Goal: Task Accomplishment & Management: Complete application form

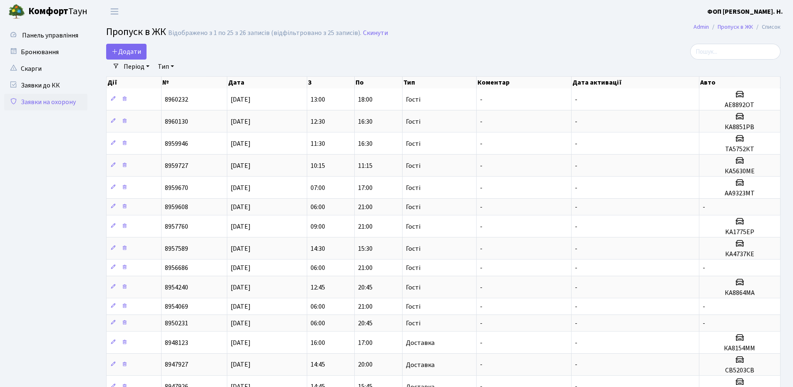
select select "25"
click at [729, 55] on input "search" at bounding box center [735, 52] width 90 height 16
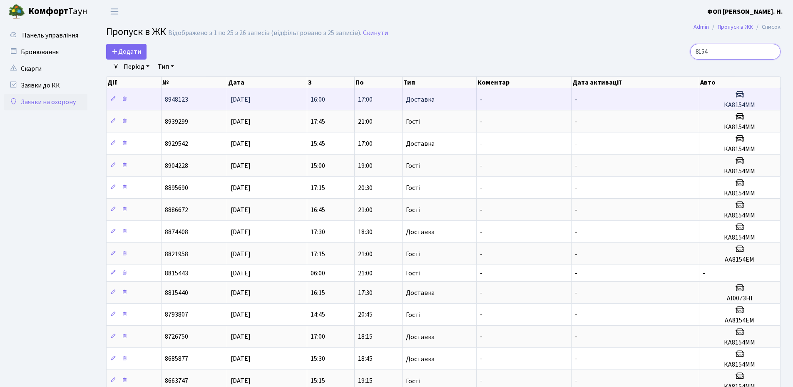
type input "8154"
drag, startPoint x: 762, startPoint y: 103, endPoint x: 722, endPoint y: 104, distance: 39.6
click at [722, 104] on h5 "КА8154ММ" at bounding box center [740, 105] width 74 height 8
copy h5 "КА8154ММ"
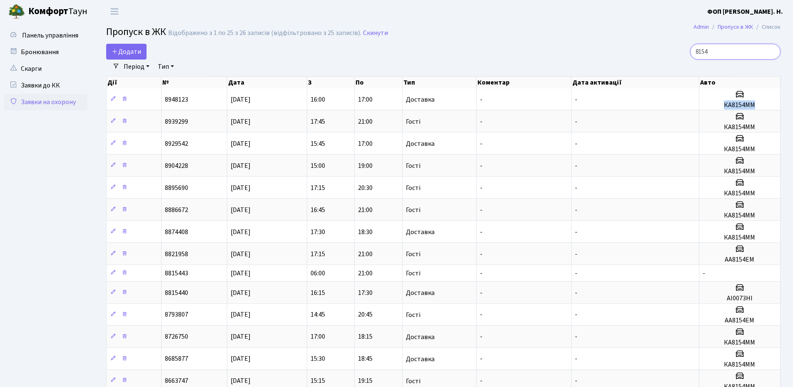
click at [771, 51] on input "8154" at bounding box center [735, 52] width 90 height 16
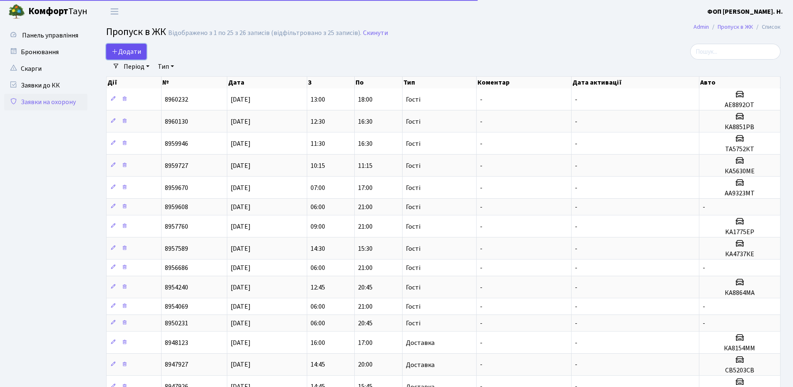
click at [140, 51] on span "Додати" at bounding box center [127, 51] width 30 height 9
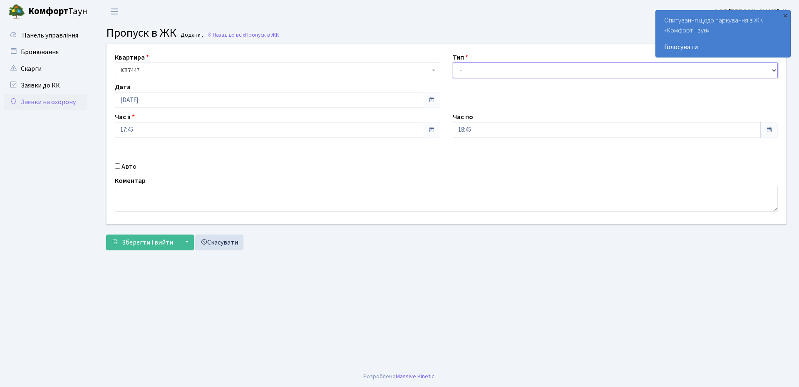
click at [528, 65] on select "- Доставка Таксі Гості Сервіс" at bounding box center [616, 70] width 326 height 16
select select "3"
click at [453, 62] on select "- Доставка Таксі Гості Сервіс" at bounding box center [616, 70] width 326 height 16
click at [483, 134] on input "18:45" at bounding box center [607, 130] width 308 height 16
click at [477, 156] on icon at bounding box center [476, 158] width 22 height 22
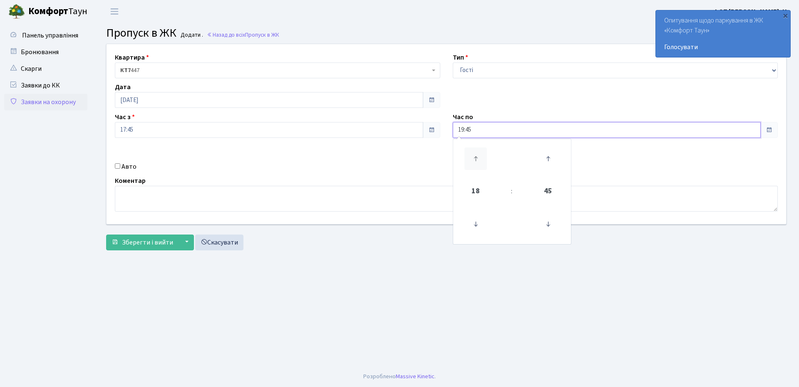
click at [477, 156] on icon at bounding box center [476, 158] width 22 height 22
click at [548, 222] on icon at bounding box center [548, 224] width 22 height 22
click at [545, 223] on icon at bounding box center [548, 224] width 22 height 22
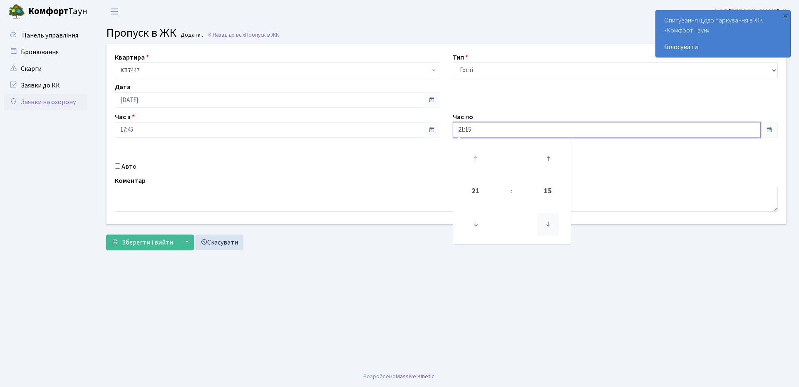
type input "21:00"
click at [116, 167] on input "Авто" at bounding box center [117, 165] width 5 height 5
checkbox input "true"
paste input "КА8154ММ"
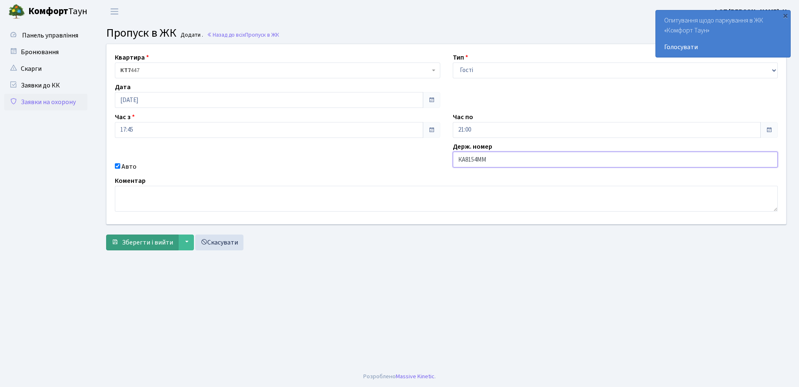
type input "КА8154ММ"
drag, startPoint x: 146, startPoint y: 240, endPoint x: 340, endPoint y: 249, distance: 194.6
click at [147, 240] on span "Зберегти і вийти" at bounding box center [147, 242] width 51 height 9
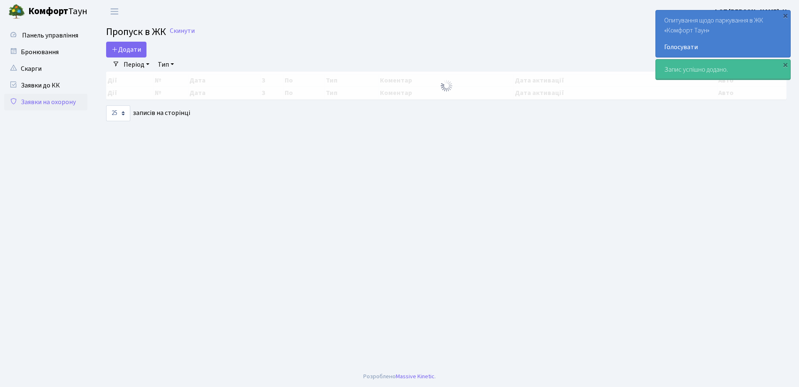
select select "25"
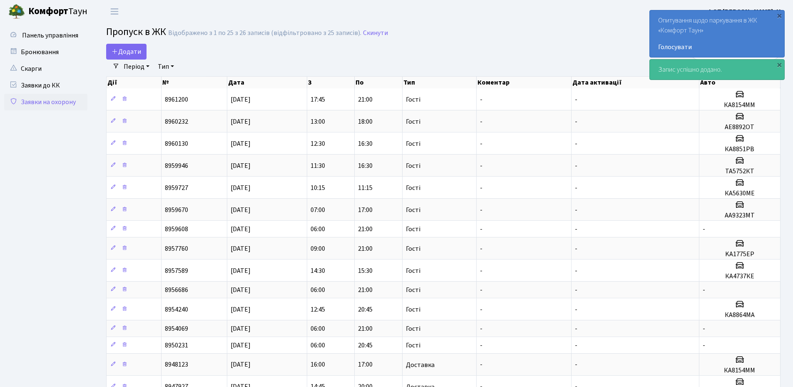
click at [509, 42] on main "Admin Пропуск в ЖК Список Пропуск в [GEOGRAPHIC_DATA] Відображено з 1 по 25 з 2…" at bounding box center [443, 330] width 699 height 614
